Goal: Check status: Check status

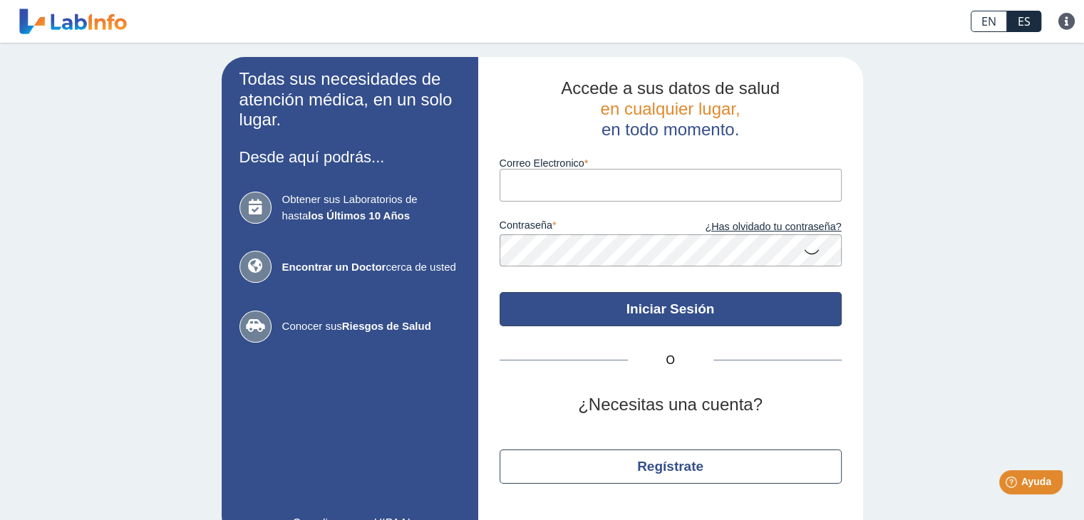
type input "[EMAIL_ADDRESS][DOMAIN_NAME]"
click at [659, 314] on button "Iniciar Sesión" at bounding box center [671, 309] width 342 height 34
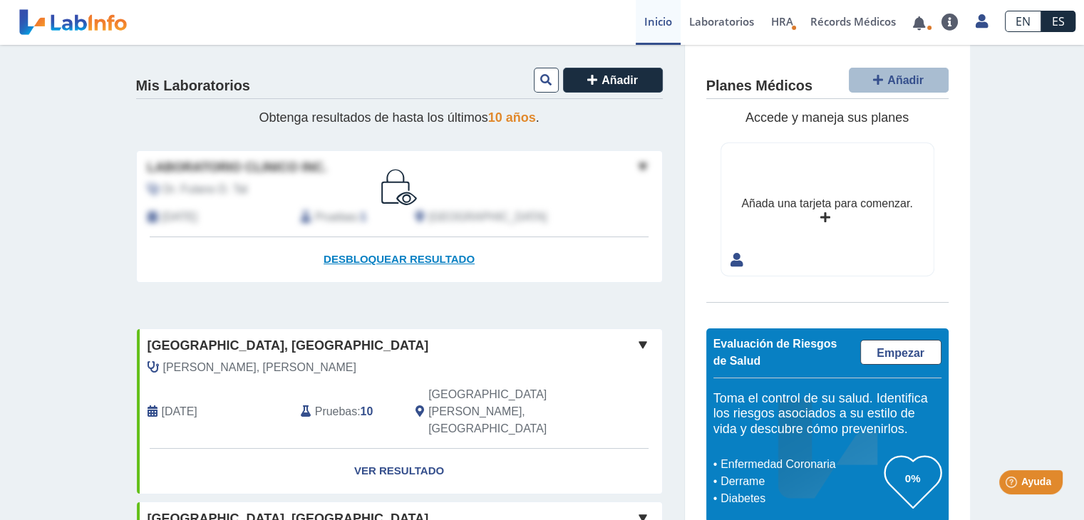
click at [416, 259] on span "Desbloquear resultado" at bounding box center [399, 259] width 151 height 12
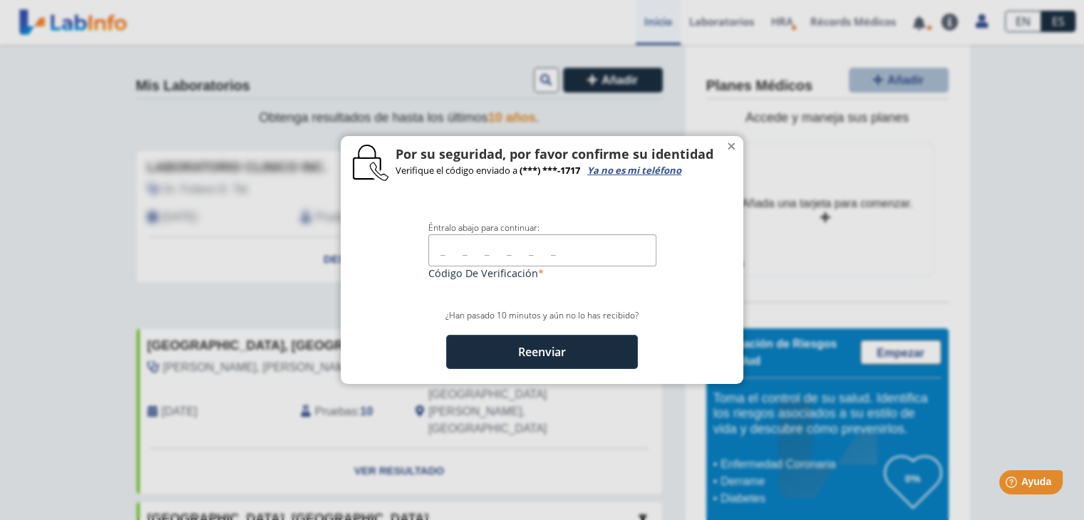
click at [437, 249] on input "text" at bounding box center [542, 251] width 228 height 32
click at [499, 252] on input "1717" at bounding box center [542, 251] width 228 height 32
type input "1"
type input "862725"
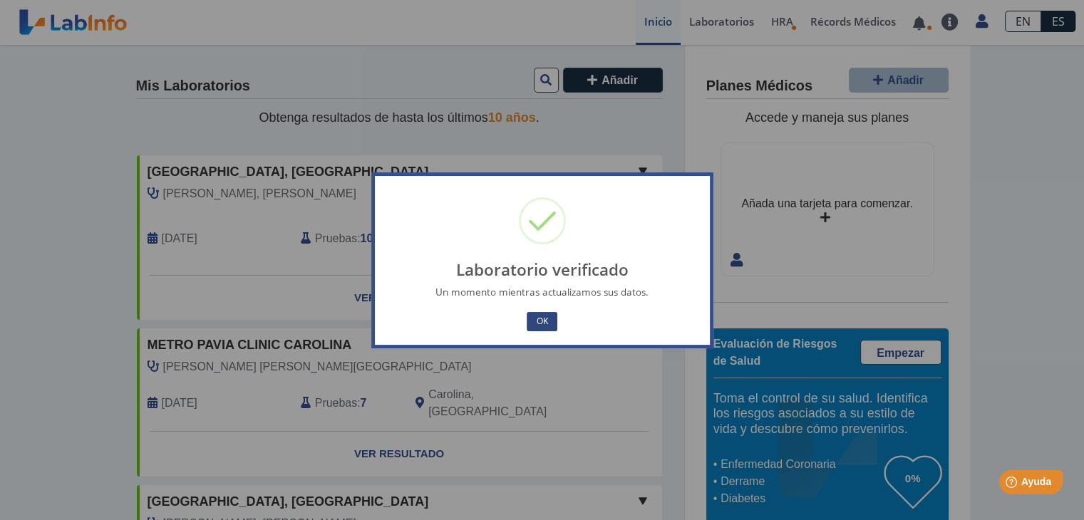
click at [544, 326] on button "OK" at bounding box center [542, 321] width 30 height 19
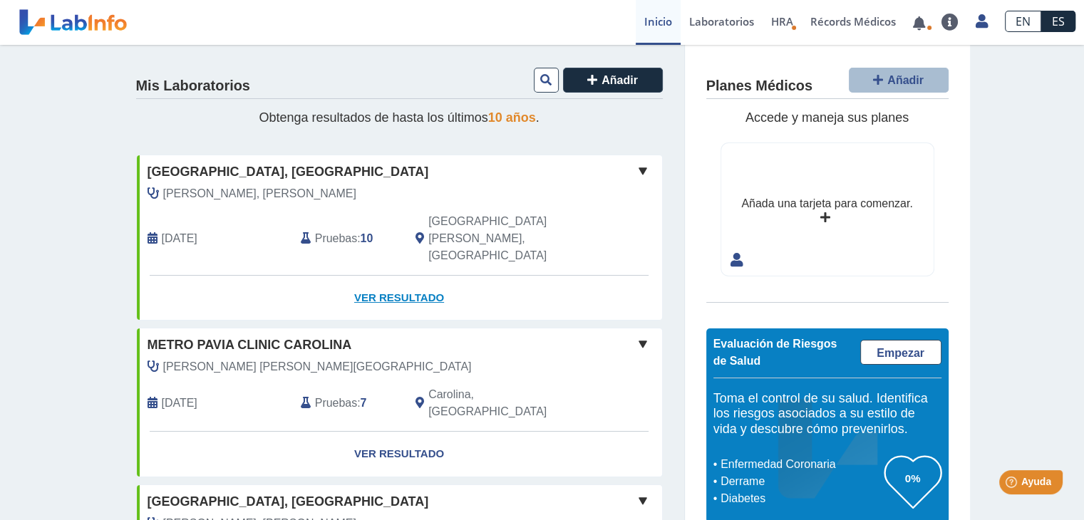
click at [369, 276] on link "Ver Resultado" at bounding box center [399, 298] width 525 height 45
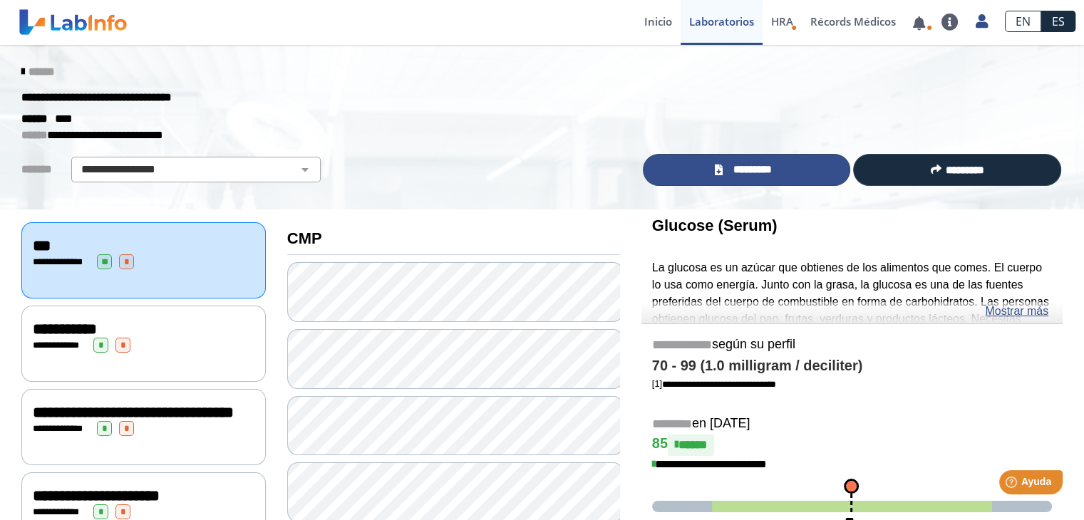
click at [741, 165] on span "*********" at bounding box center [752, 170] width 52 height 16
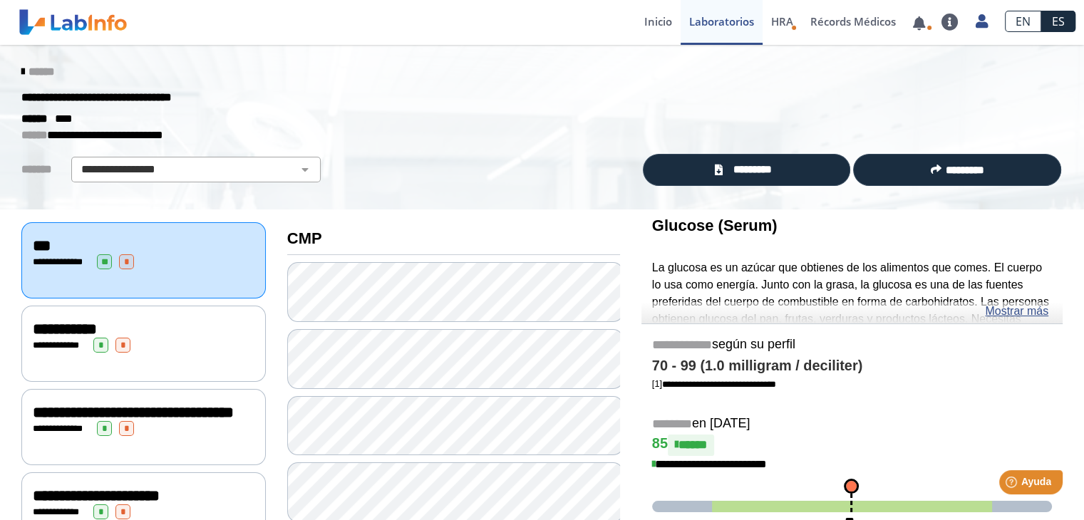
click at [166, 260] on div "**********" at bounding box center [144, 261] width 222 height 15
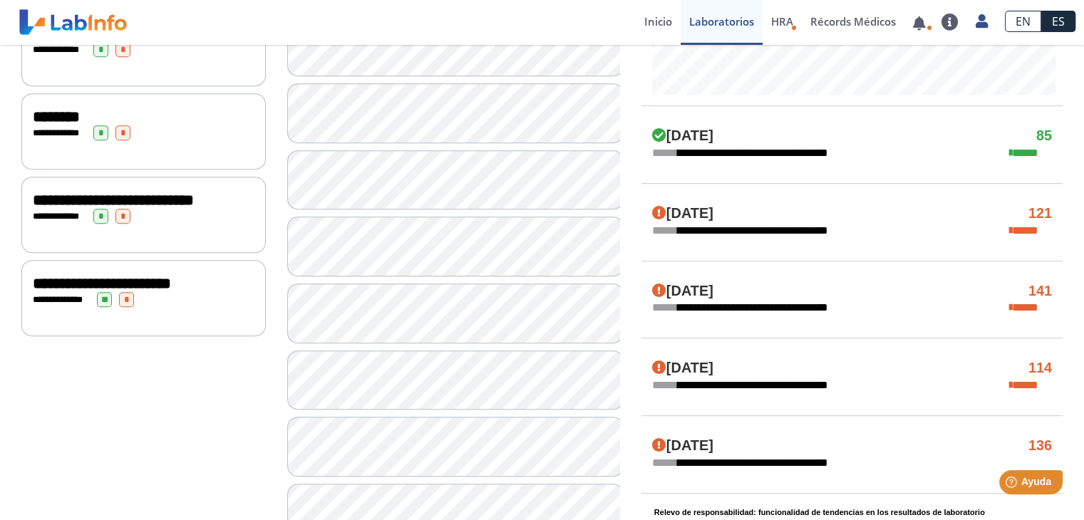
scroll to position [570, 0]
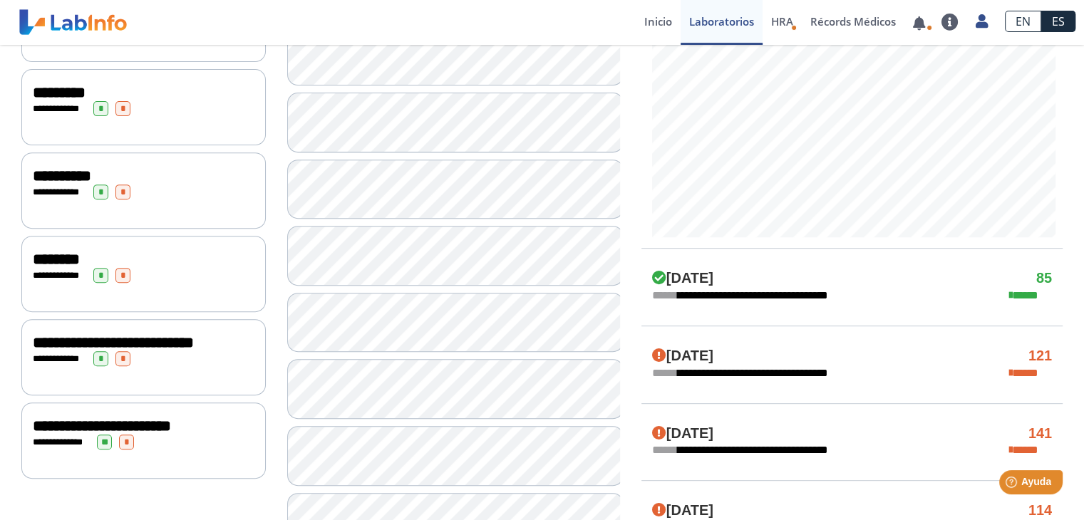
click at [944, 297] on div "**********" at bounding box center [852, 295] width 421 height 17
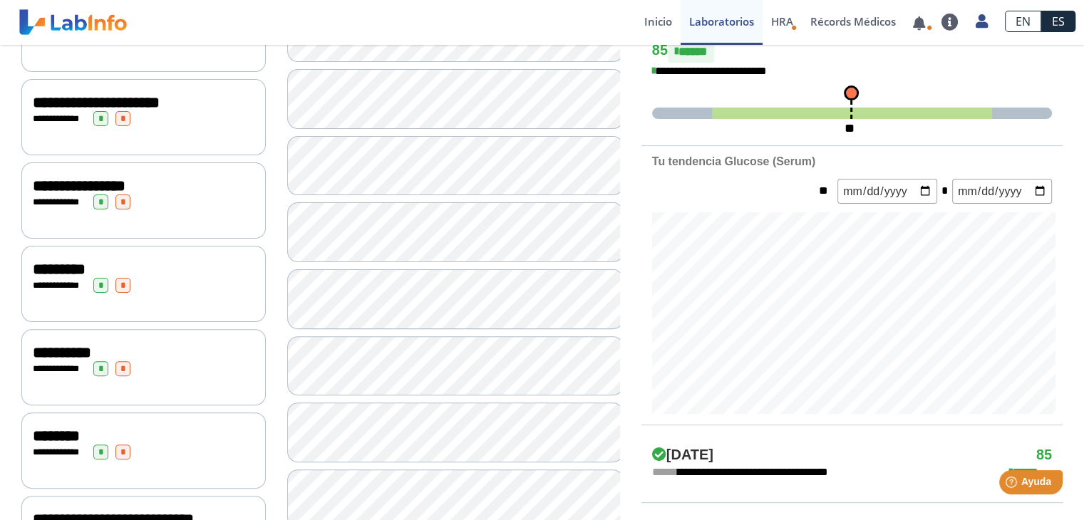
scroll to position [394, 0]
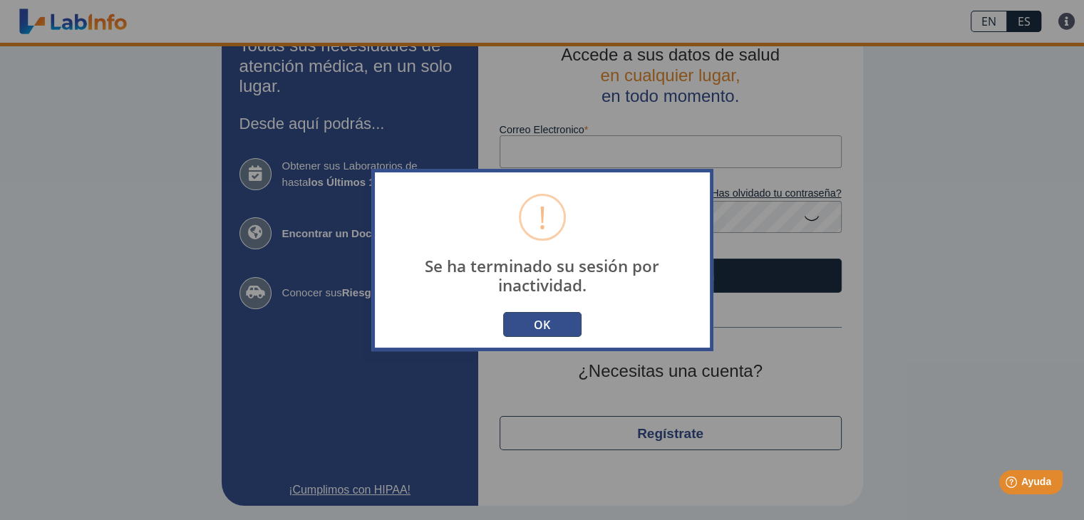
scroll to position [34, 0]
type input "[EMAIL_ADDRESS][DOMAIN_NAME]"
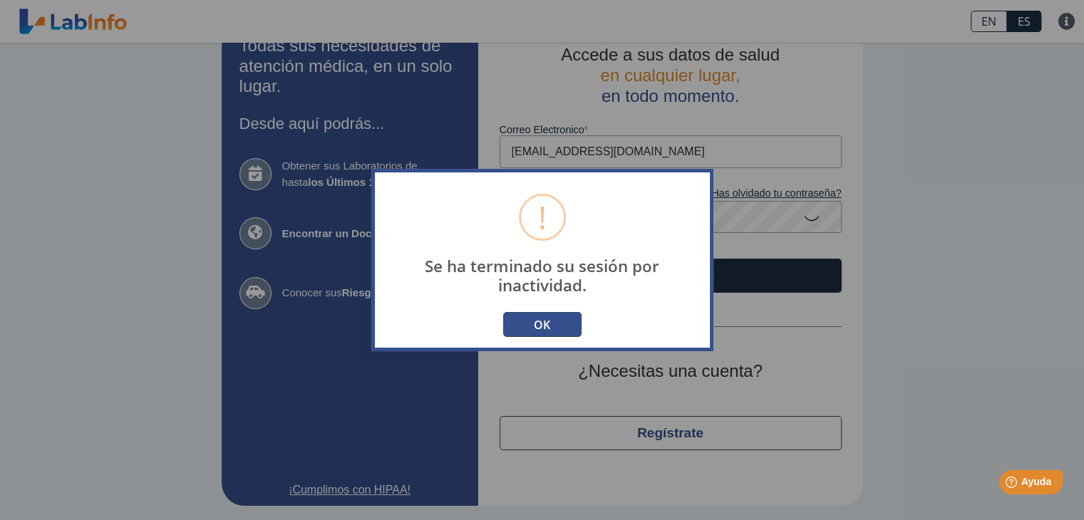
click at [552, 324] on button "OK" at bounding box center [542, 324] width 78 height 25
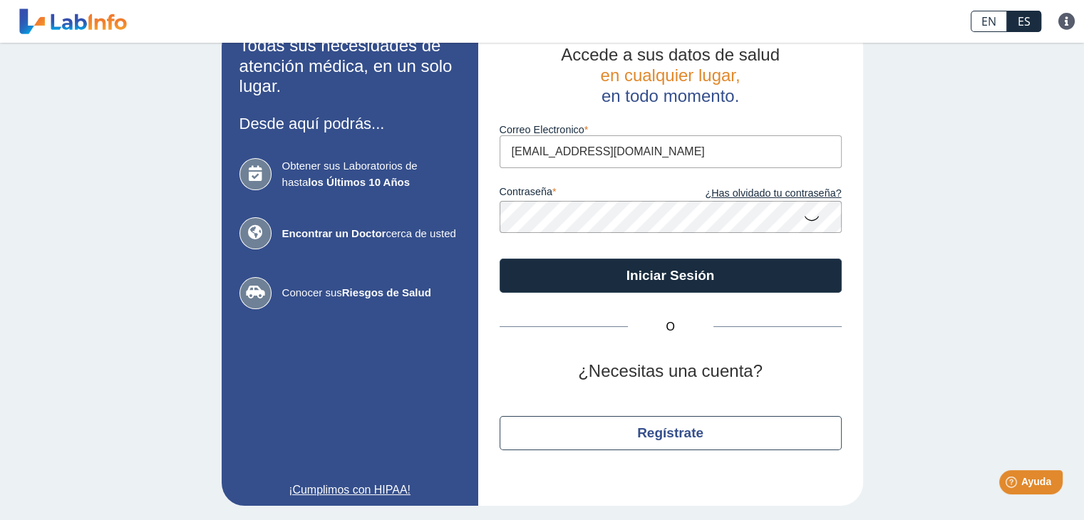
scroll to position [0, 0]
